Goal: Task Accomplishment & Management: Manage account settings

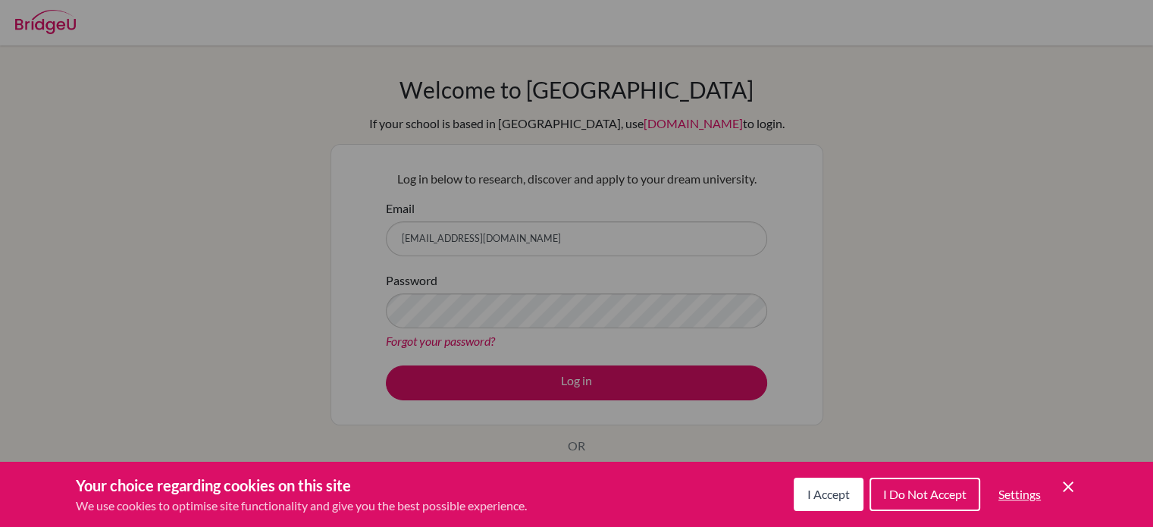
click at [955, 509] on button "I Do Not Accept" at bounding box center [925, 494] width 111 height 33
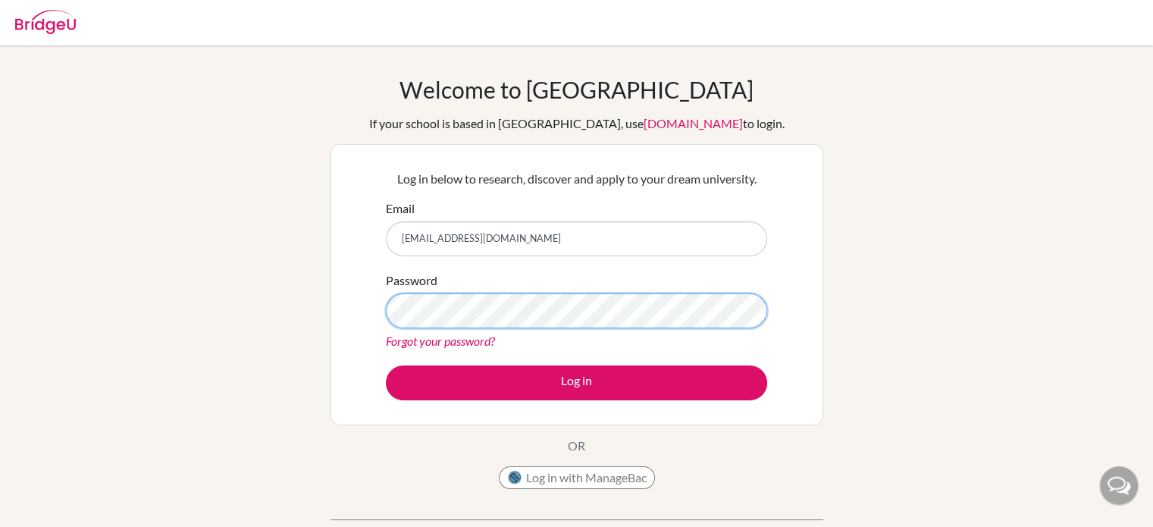
click at [386, 365] on button "Log in" at bounding box center [576, 382] width 381 height 35
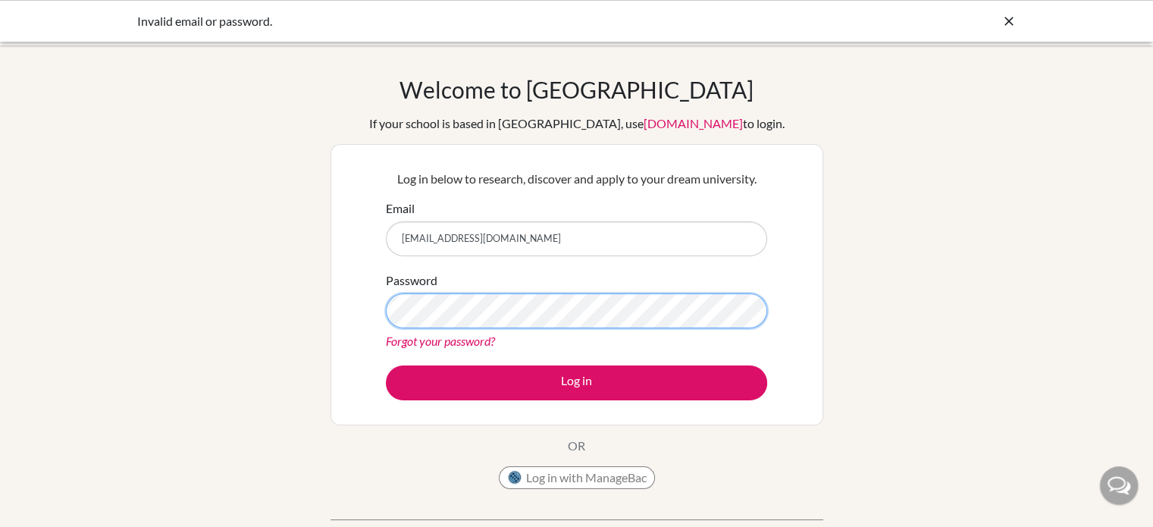
click at [386, 365] on button "Log in" at bounding box center [576, 382] width 381 height 35
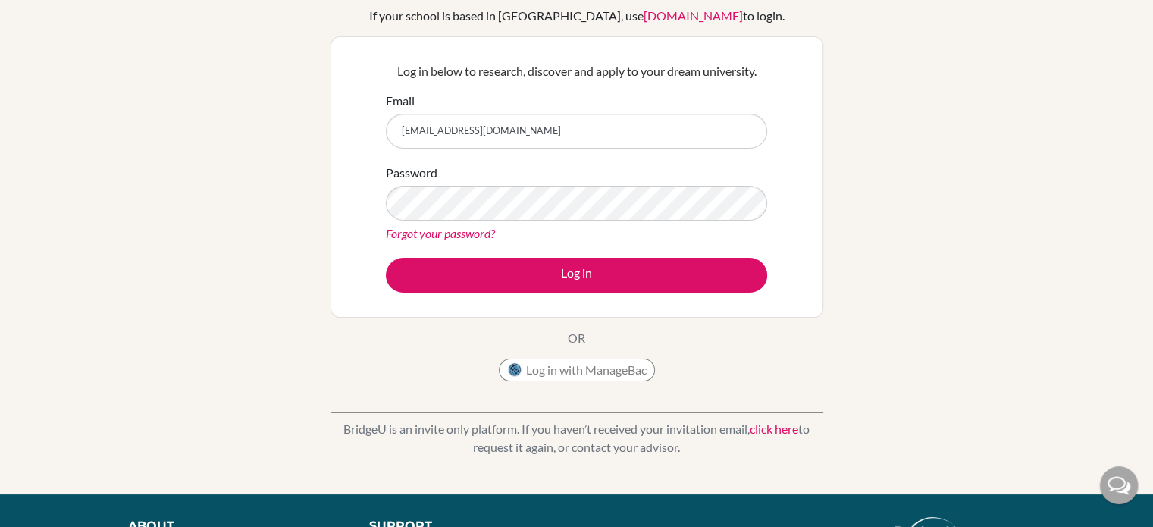
scroll to position [106, 0]
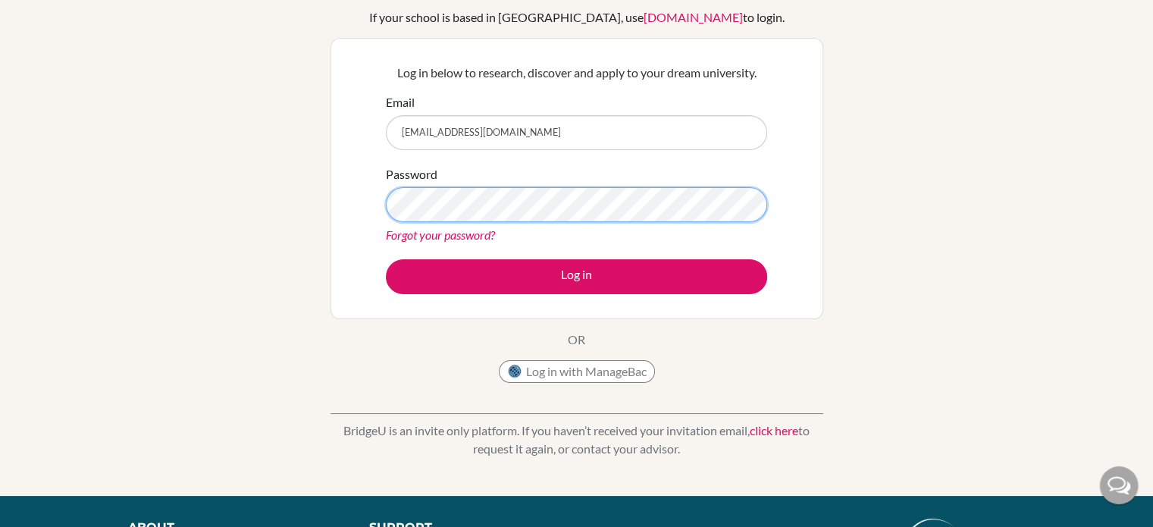
click at [386, 259] on button "Log in" at bounding box center [576, 276] width 381 height 35
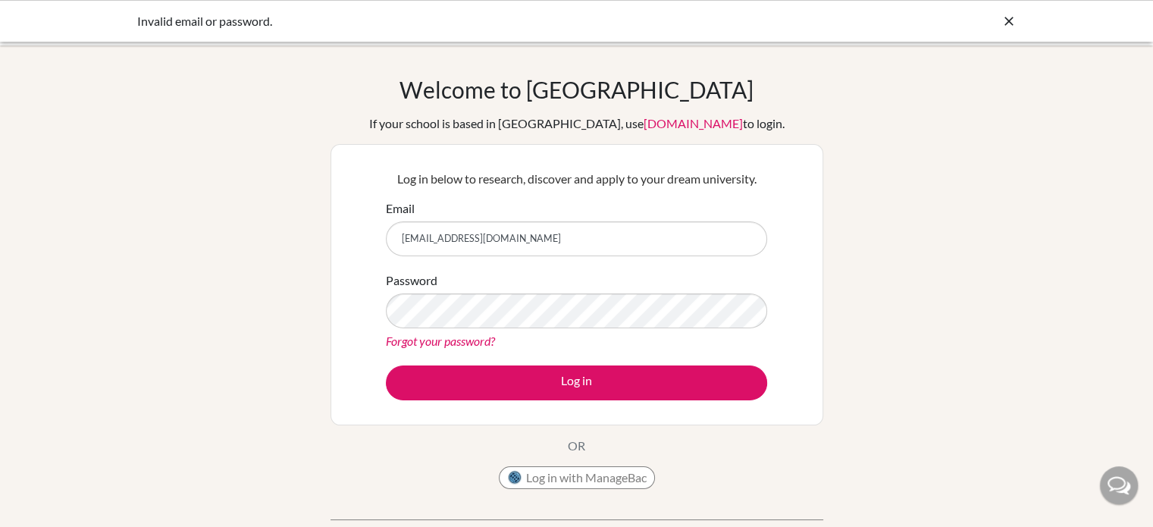
click at [459, 347] on link "Forgot your password?" at bounding box center [440, 341] width 109 height 14
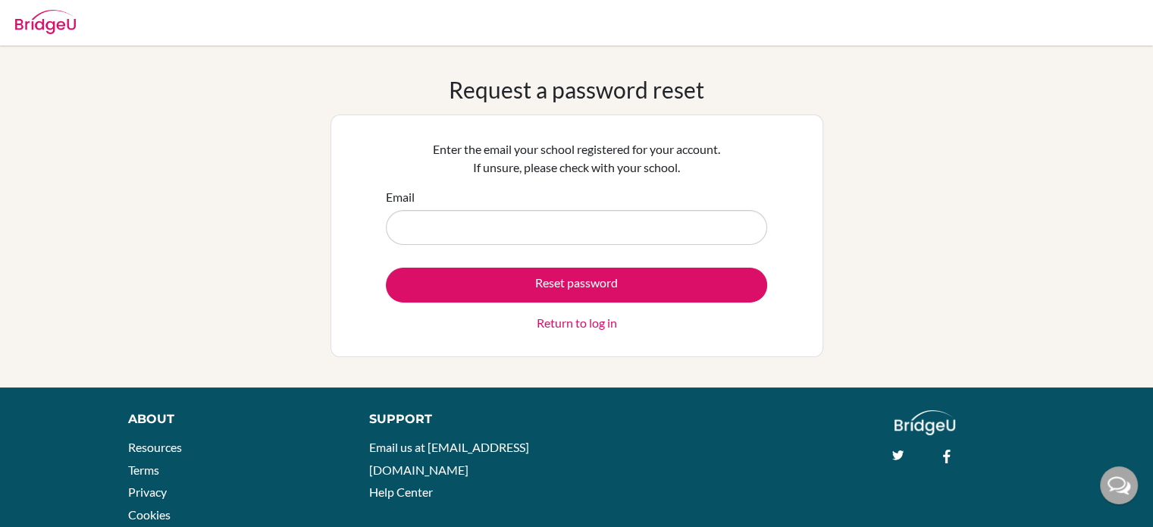
click at [500, 236] on input "Email" at bounding box center [576, 227] width 381 height 35
type input "[EMAIL_ADDRESS][DOMAIN_NAME]"
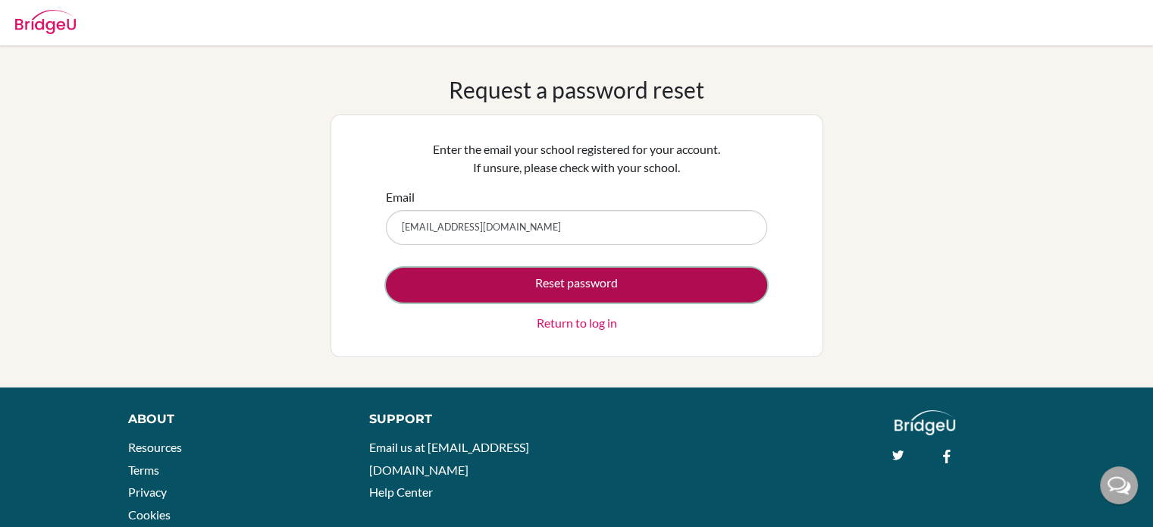
click at [537, 284] on button "Reset password" at bounding box center [576, 285] width 381 height 35
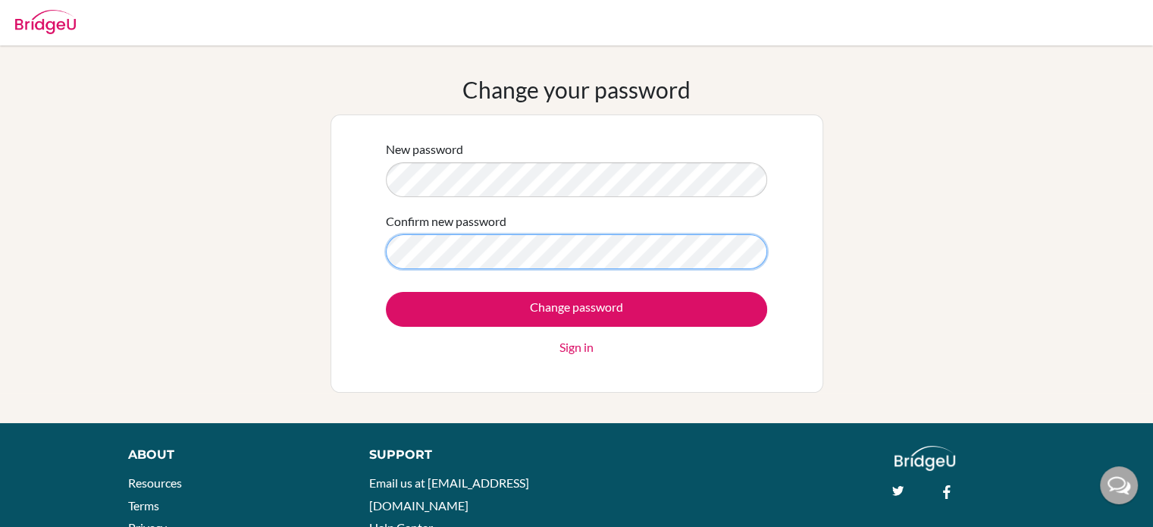
click at [386, 292] on input "Change password" at bounding box center [576, 309] width 381 height 35
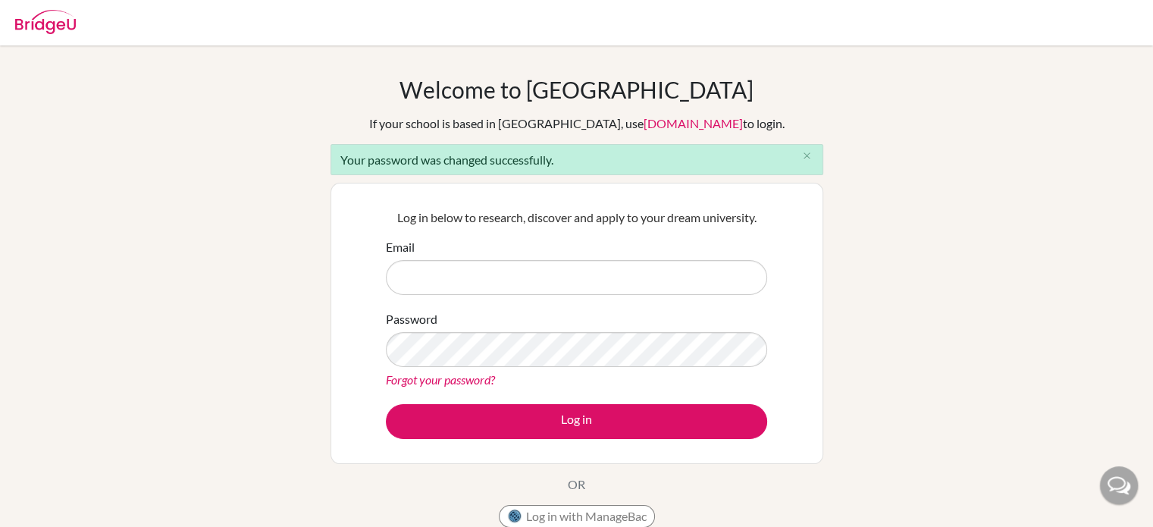
click at [444, 260] on div "Email" at bounding box center [576, 266] width 381 height 57
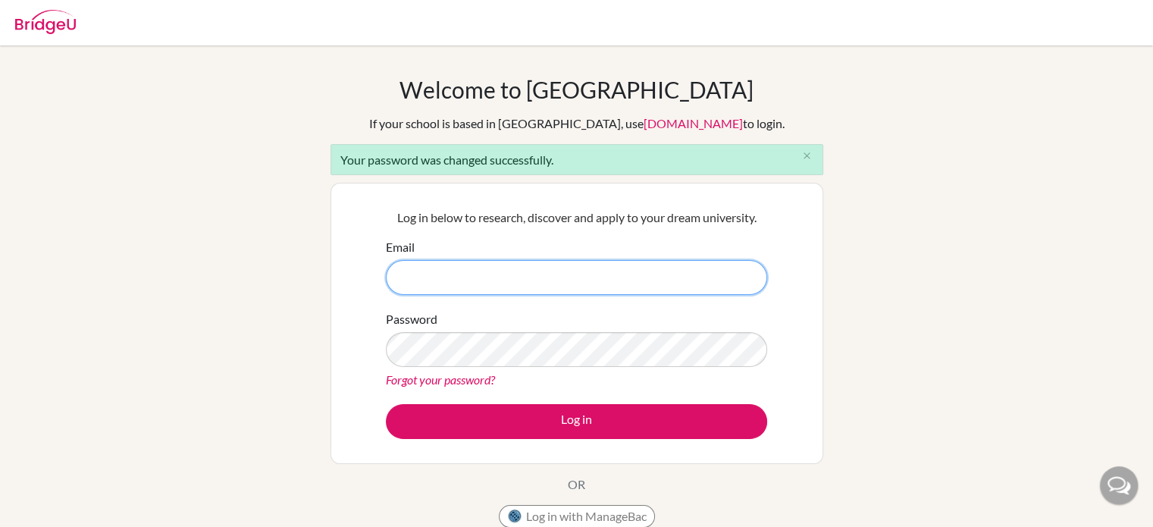
click at [444, 260] on input "Email" at bounding box center [576, 277] width 381 height 35
type input "[EMAIL_ADDRESS][DOMAIN_NAME]"
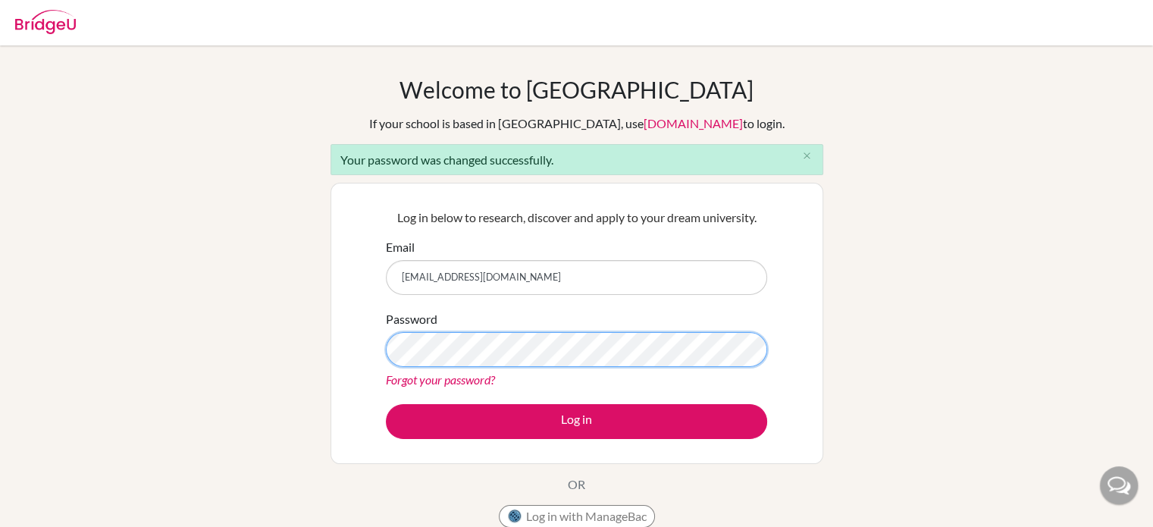
click at [386, 404] on button "Log in" at bounding box center [576, 421] width 381 height 35
